Goal: Check status: Check status

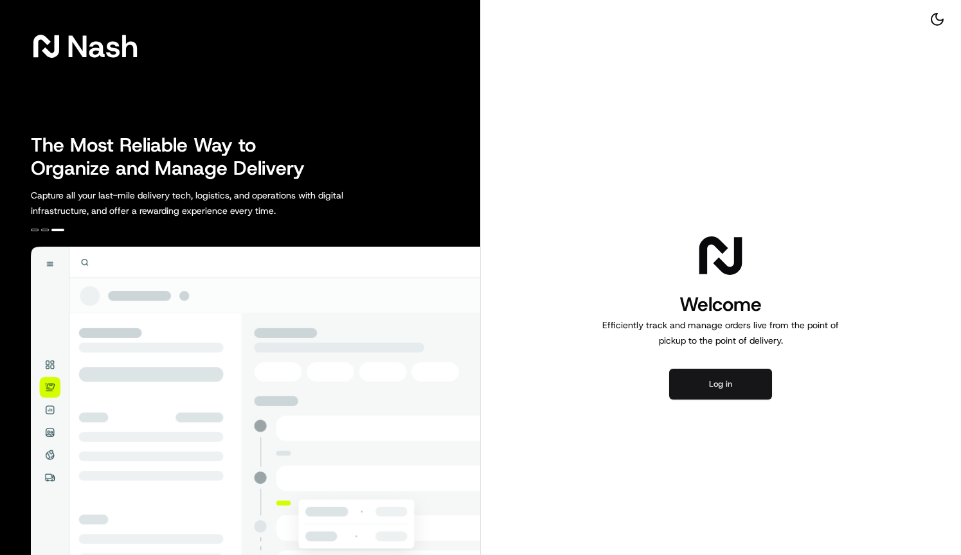
click at [749, 385] on button "Log in" at bounding box center [720, 384] width 103 height 31
click at [715, 388] on button "Log in" at bounding box center [720, 384] width 103 height 31
